Goal: Navigation & Orientation: Find specific page/section

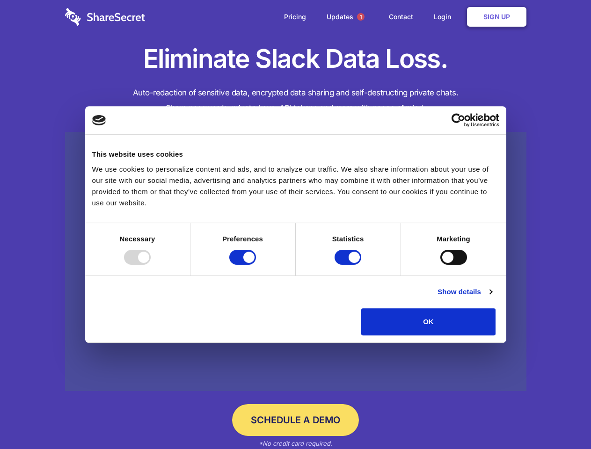
click at [151, 265] on div at bounding box center [137, 257] width 27 height 15
click at [256, 265] on input "Preferences" at bounding box center [242, 257] width 27 height 15
checkbox input "false"
click at [349, 265] on input "Statistics" at bounding box center [348, 257] width 27 height 15
checkbox input "false"
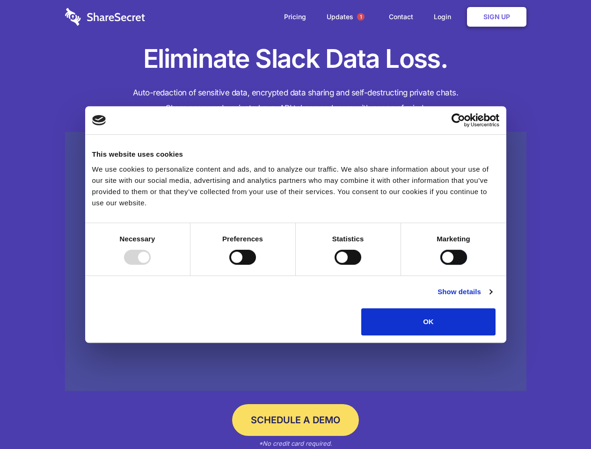
click at [441, 265] on input "Marketing" at bounding box center [454, 257] width 27 height 15
checkbox input "true"
click at [492, 298] on link "Show details" at bounding box center [465, 292] width 54 height 11
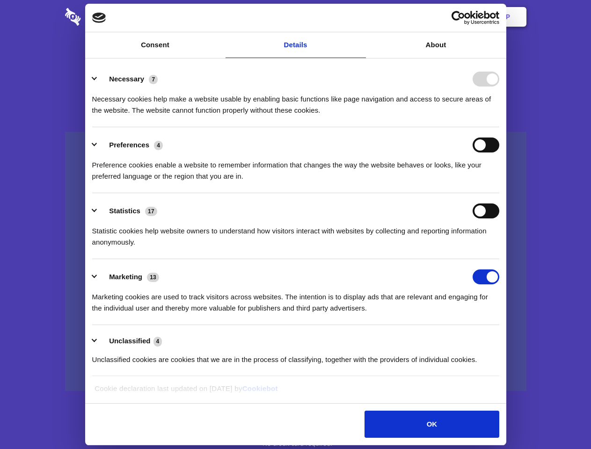
click at [500, 127] on li "Necessary 7 Necessary cookies help make a website usable by enabling basic func…" at bounding box center [295, 94] width 407 height 66
click at [360, 17] on span "1" at bounding box center [360, 16] width 7 height 7
